Goal: Find specific page/section

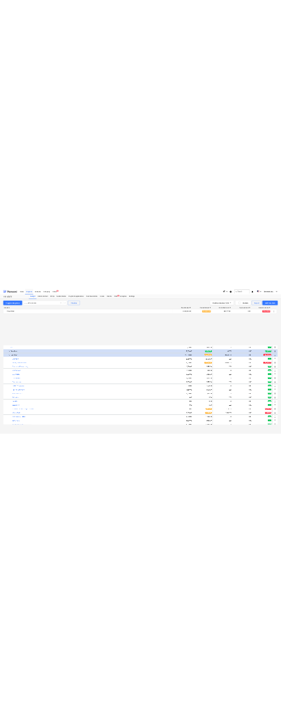
scroll to position [627, 0]
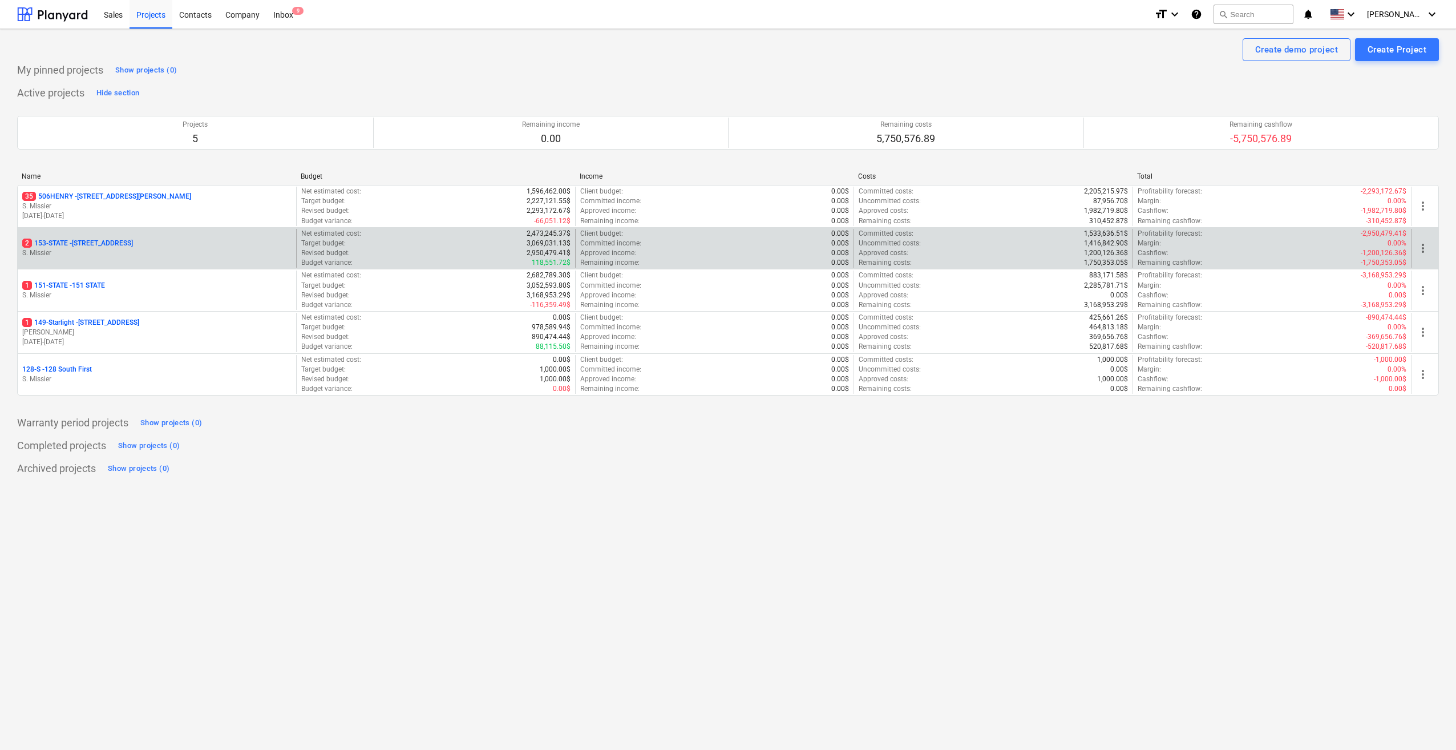
click at [78, 241] on p "2 153-STATE - 153 STATE ST" at bounding box center [77, 243] width 111 height 10
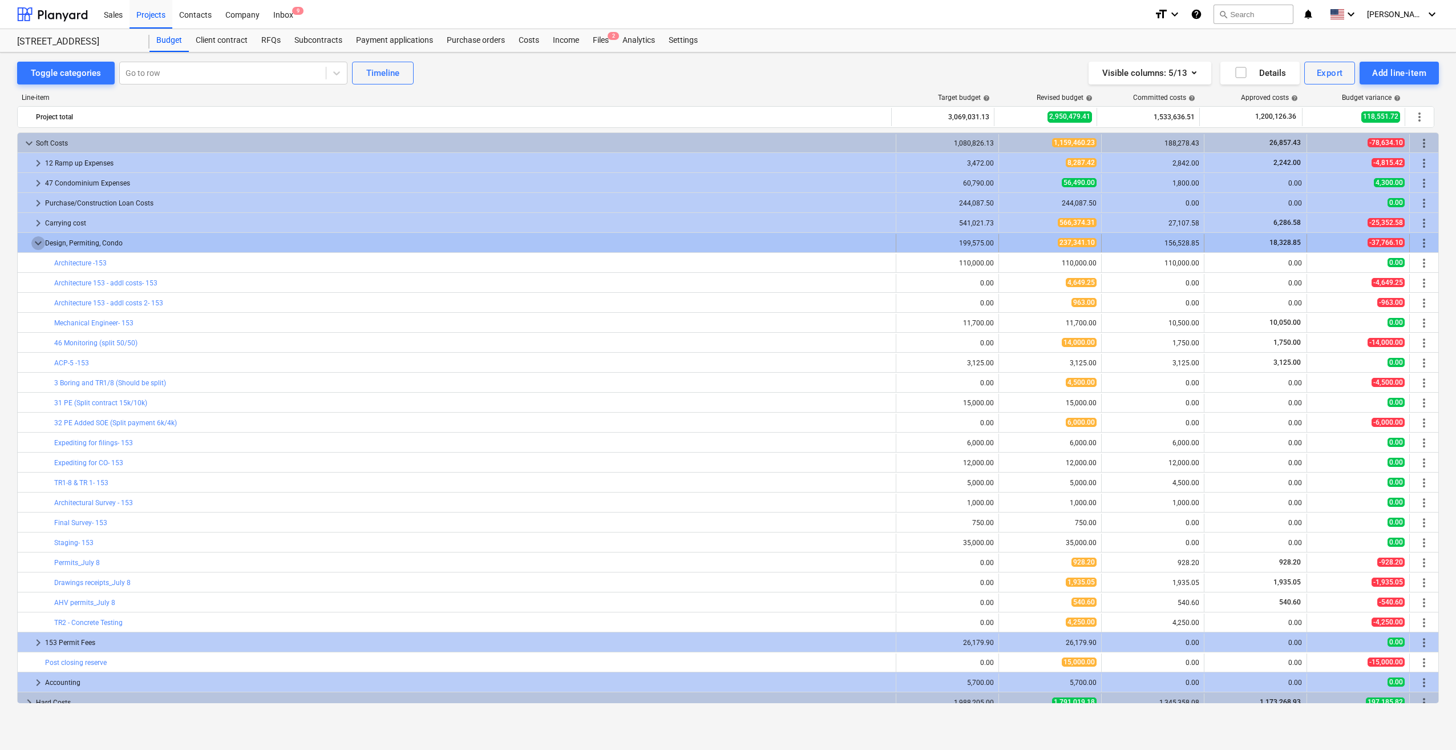
click at [39, 241] on span "keyboard_arrow_down" at bounding box center [38, 243] width 14 height 14
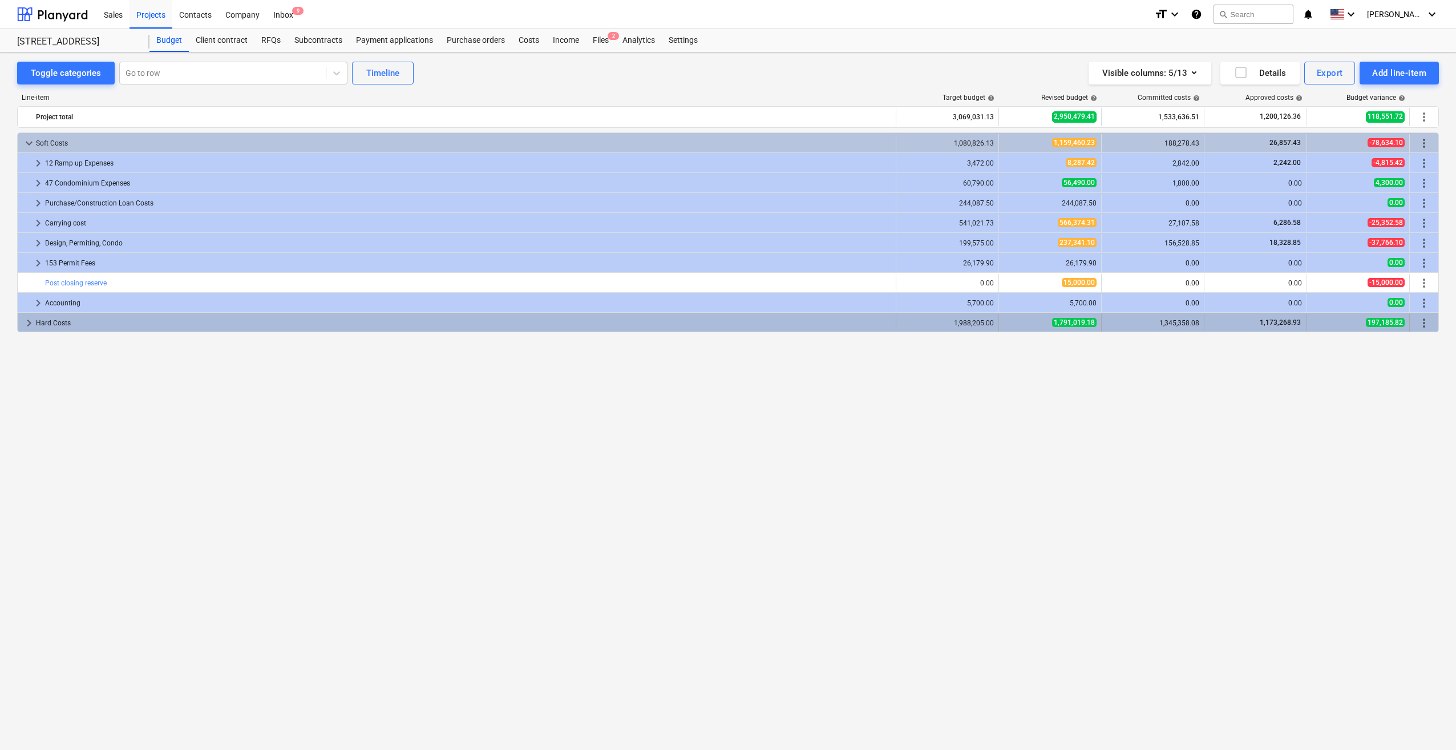
click at [28, 318] on span "keyboard_arrow_right" at bounding box center [29, 323] width 14 height 14
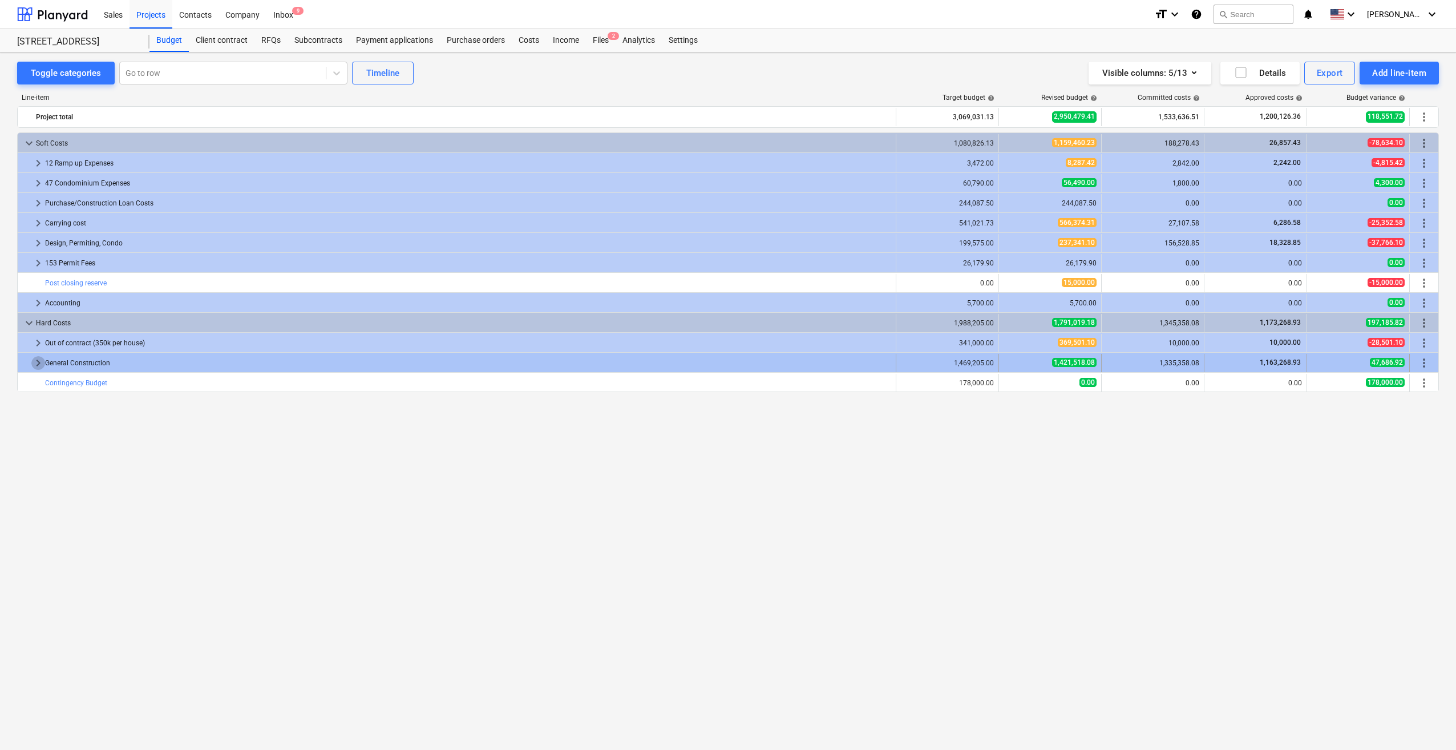
click at [32, 364] on span "keyboard_arrow_right" at bounding box center [38, 363] width 14 height 14
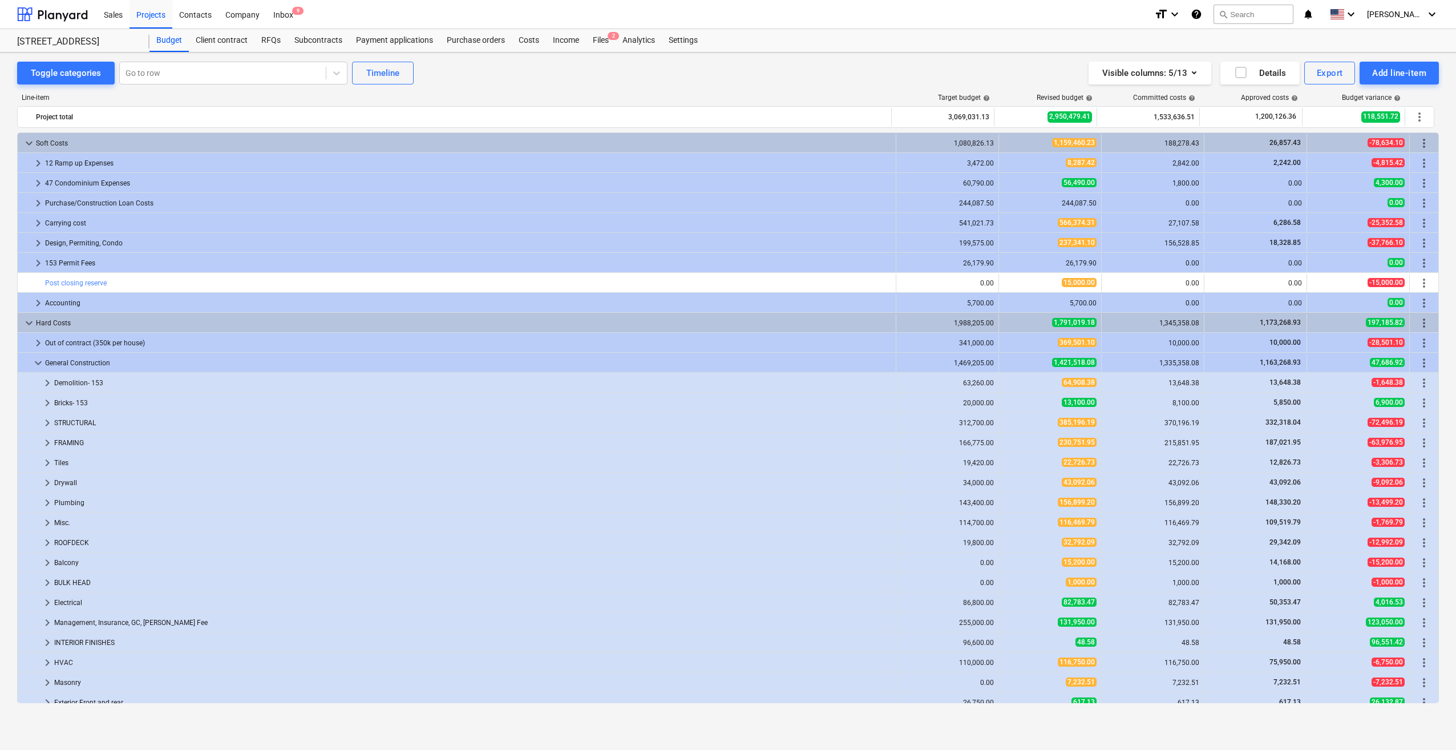
scroll to position [29, 0]
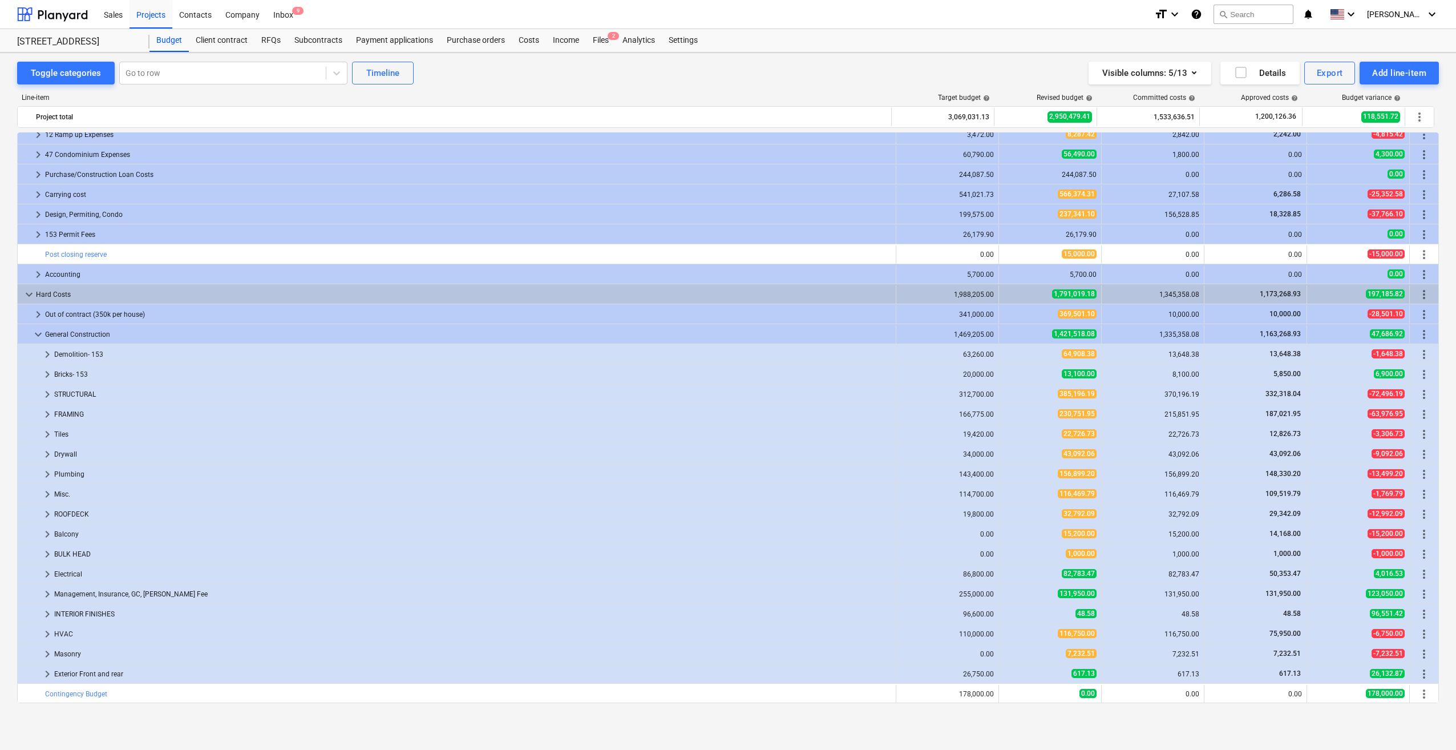
click at [280, 76] on div "Toggle categories Go to row Timeline Visible columns : 5/13 Details Export Add …" at bounding box center [728, 73] width 1422 height 23
